Goal: Task Accomplishment & Management: Manage account settings

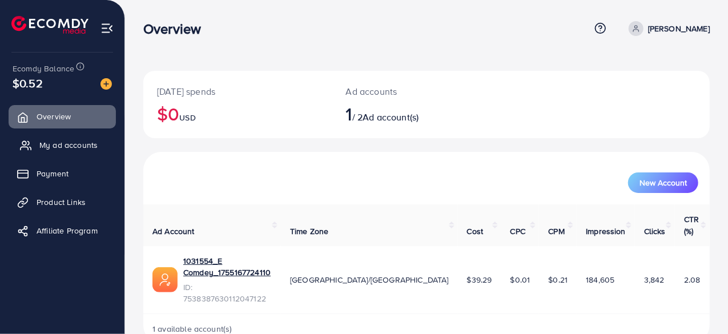
click at [67, 146] on span "My ad accounts" at bounding box center [68, 144] width 58 height 11
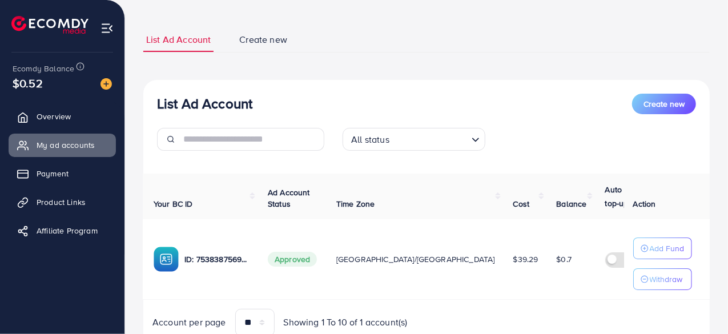
scroll to position [0, 120]
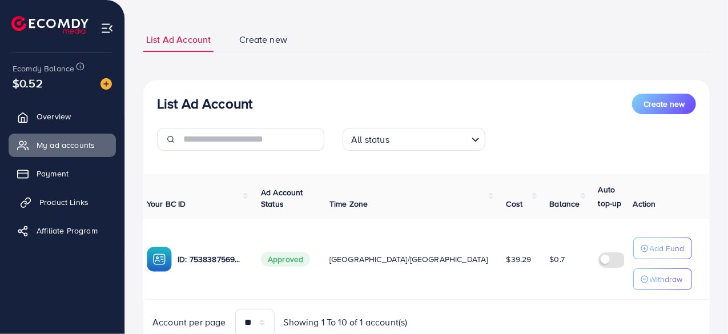
click at [62, 200] on span "Product Links" at bounding box center [63, 201] width 49 height 11
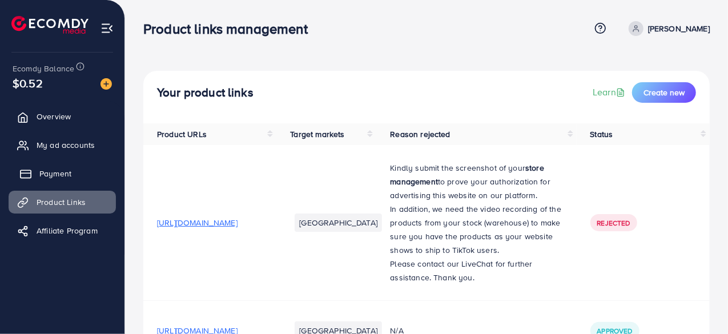
click at [58, 177] on span "Payment" at bounding box center [55, 173] width 32 height 11
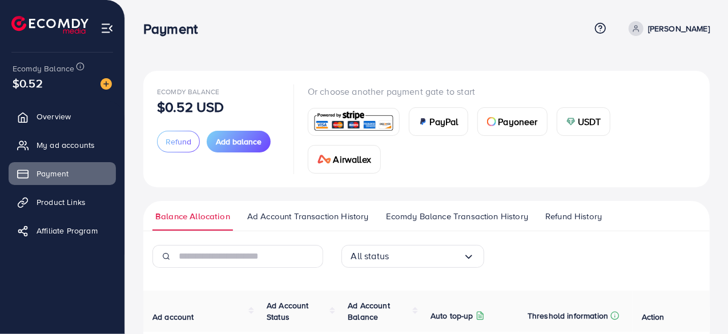
drag, startPoint x: 553, startPoint y: 213, endPoint x: 517, endPoint y: 214, distance: 35.4
click at [553, 213] on span "Refund History" at bounding box center [573, 216] width 57 height 13
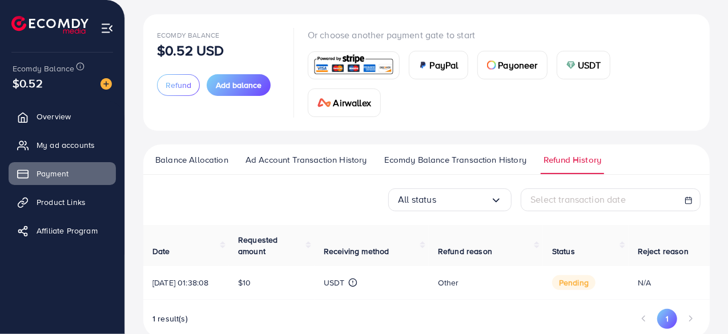
scroll to position [88, 0]
